Goal: Navigation & Orientation: Find specific page/section

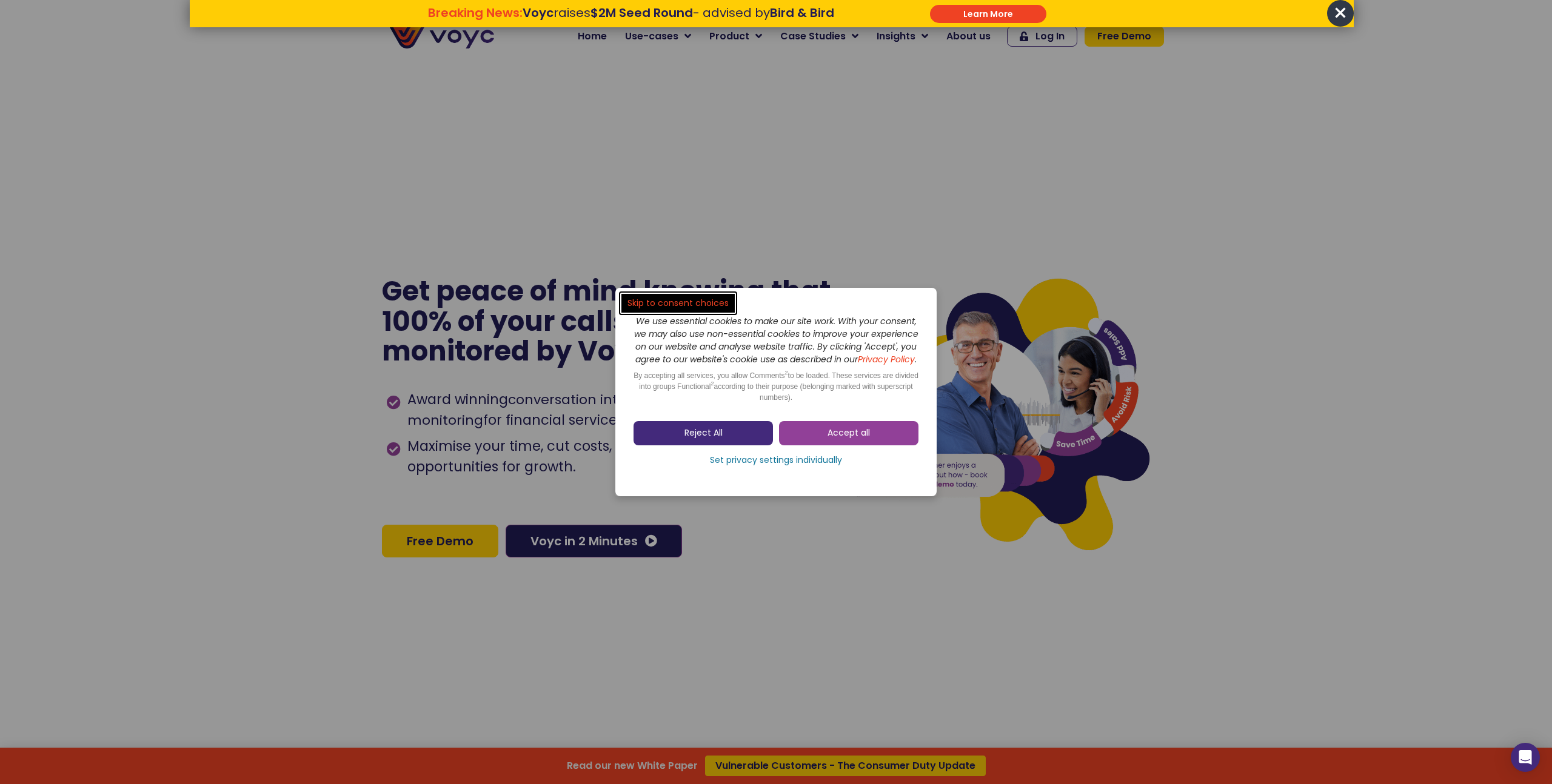
click at [749, 441] on link "Reject All" at bounding box center [704, 433] width 140 height 24
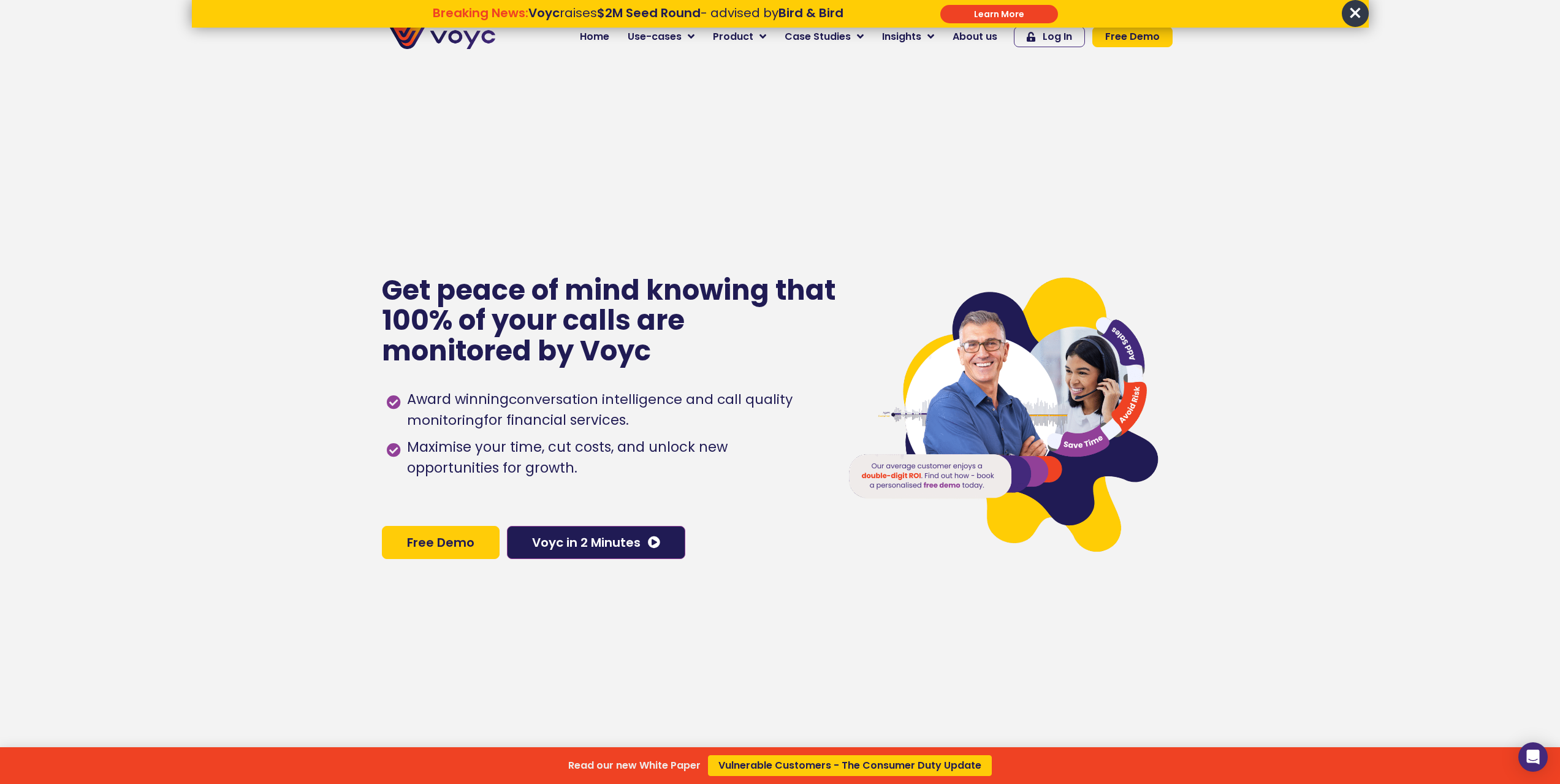
click at [667, 43] on div "Read our new White Paper Vulnerable Customers - The Consumer Duty Update" at bounding box center [780, 392] width 1560 height 784
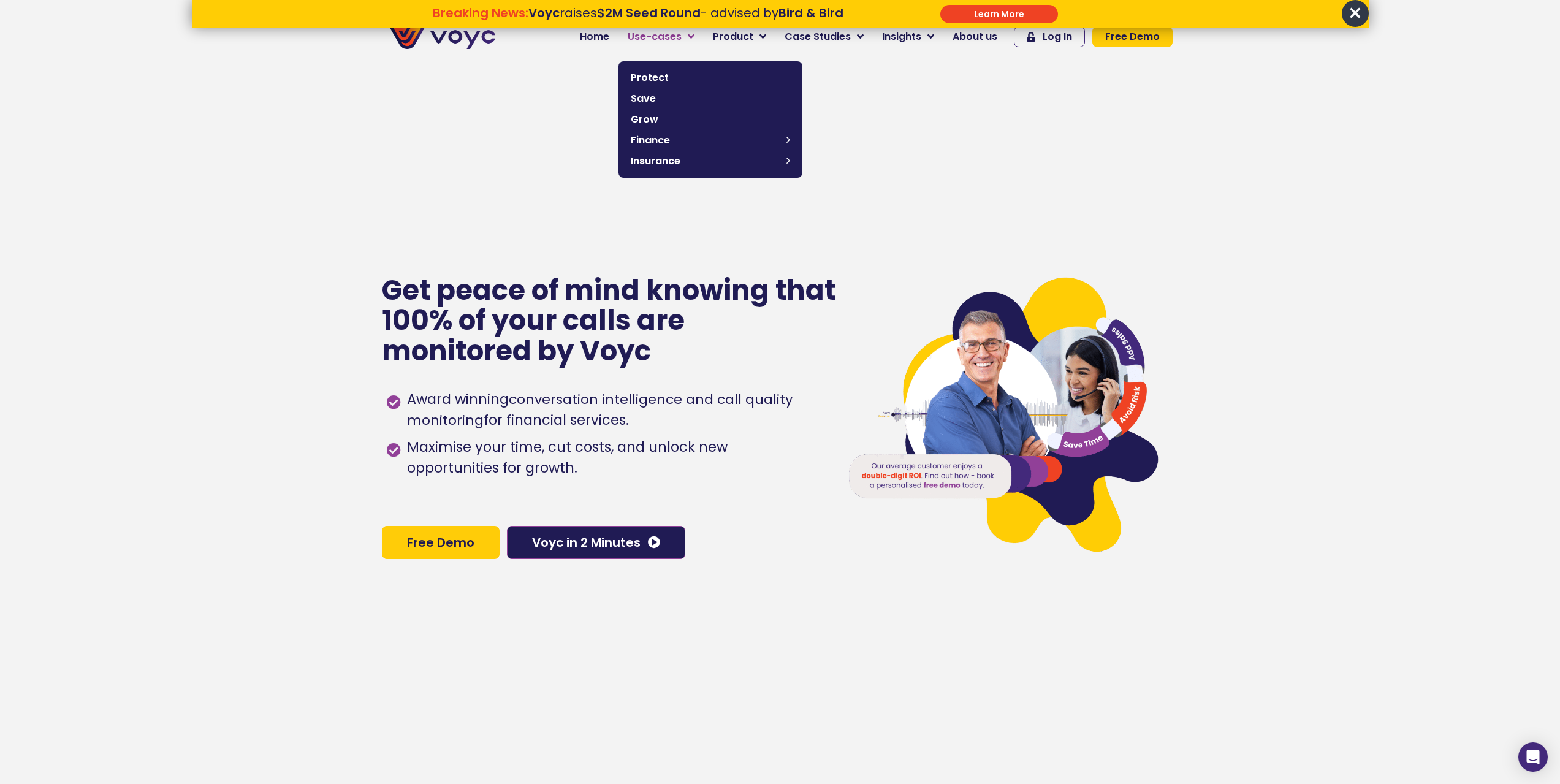
click at [679, 38] on span "Use-cases" at bounding box center [654, 36] width 54 height 14
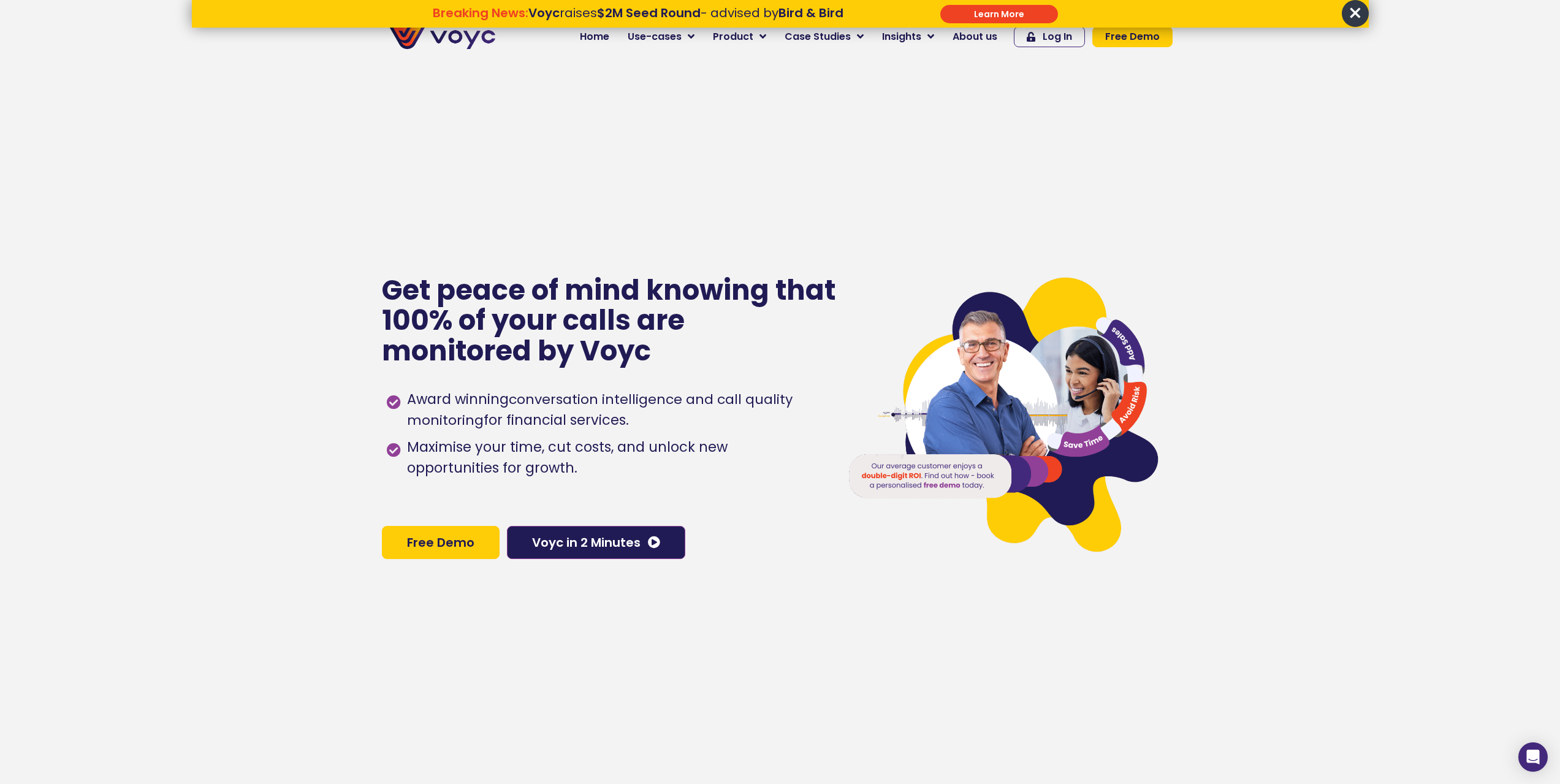
click at [1356, 12] on span "×" at bounding box center [1355, 13] width 27 height 27
